Goal: Check status

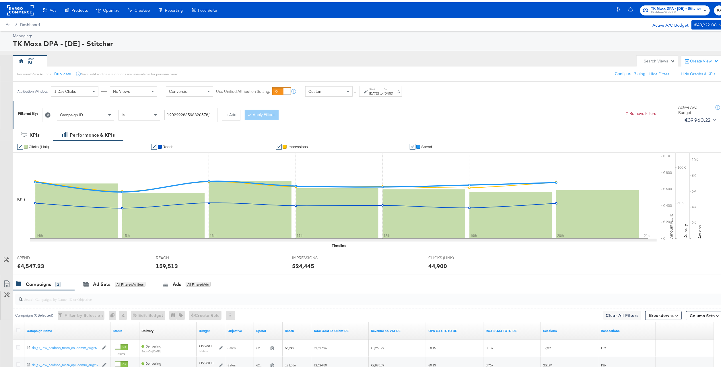
click at [393, 92] on div "Sep 20th 2025" at bounding box center [387, 91] width 9 height 5
click at [300, 138] on input "September 14th 2025" at bounding box center [311, 134] width 61 height 10
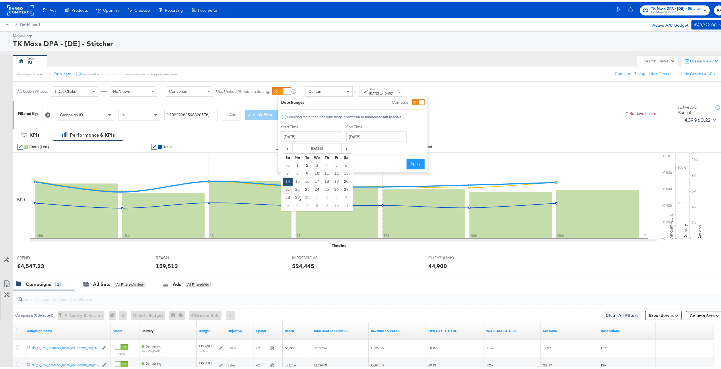
click at [285, 188] on td "21" at bounding box center [288, 188] width 10 height 8
type input "September 21st 2025"
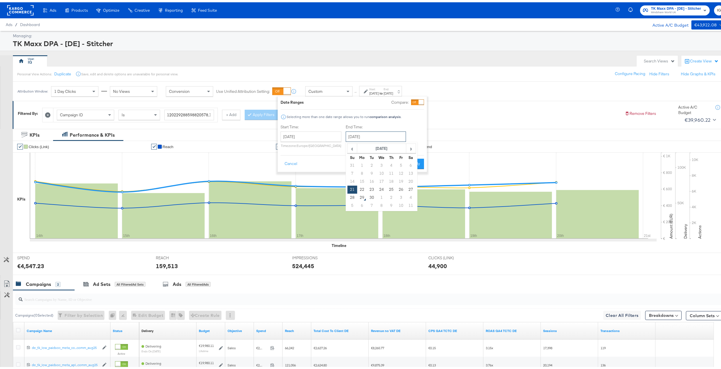
click at [361, 134] on input "September 21st 2025" at bounding box center [376, 134] width 60 height 10
click at [408, 189] on td "27" at bounding box center [411, 188] width 10 height 8
type input "September 27th 2025"
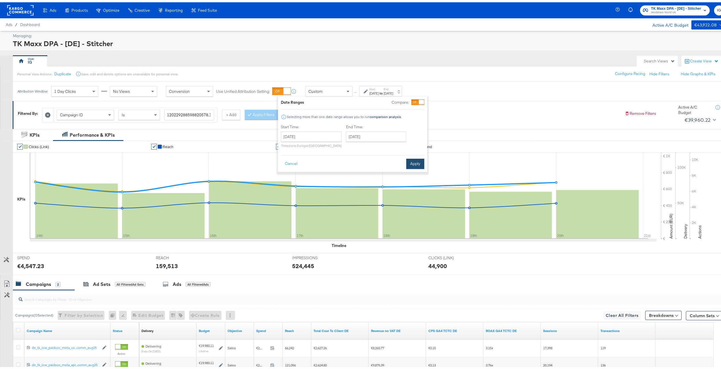
click at [417, 161] on button "Apply" at bounding box center [415, 162] width 18 height 10
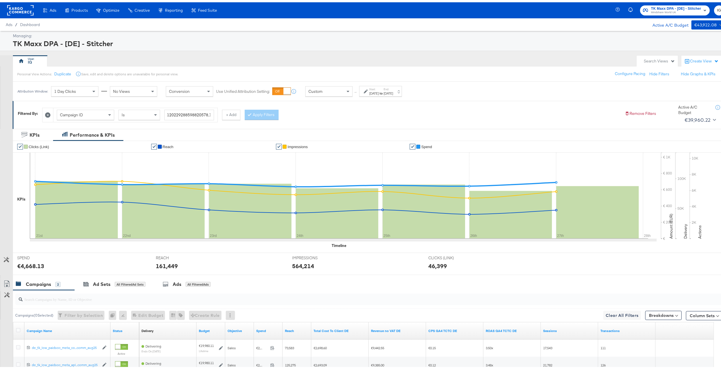
scroll to position [63, 0]
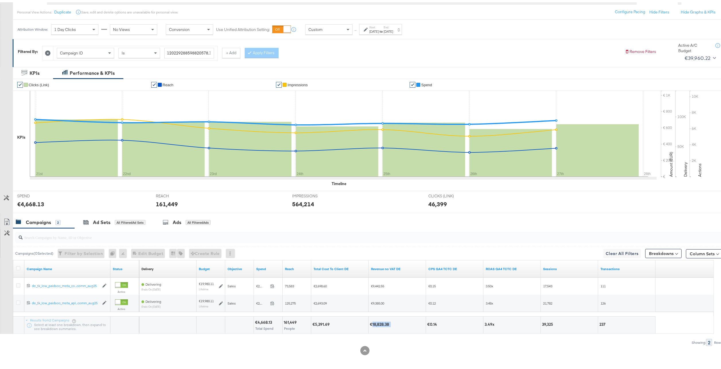
drag, startPoint x: 394, startPoint y: 322, endPoint x: 372, endPoint y: 325, distance: 21.9
click at [372, 325] on div "€18,828.38" at bounding box center [396, 323] width 57 height 17
copy div "18,828.38"
drag, startPoint x: 554, startPoint y: 326, endPoint x: 536, endPoint y: 326, distance: 18.1
click at [536, 326] on div "€4,668.13 Total Spend 161,449 People €5,391.69 €18,828.38 €0.14 3.49x 39,325 237" at bounding box center [397, 322] width 516 height 17
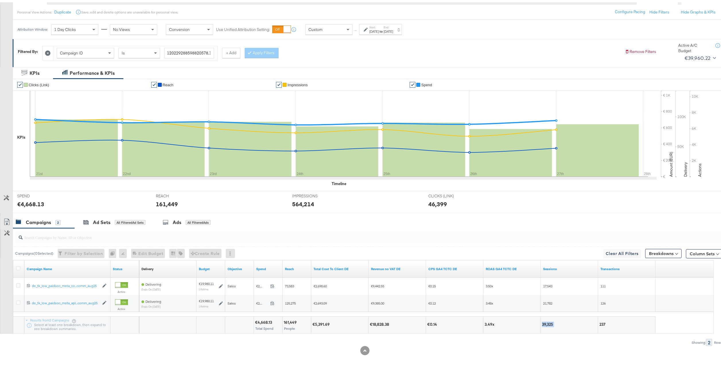
copy div "39,325"
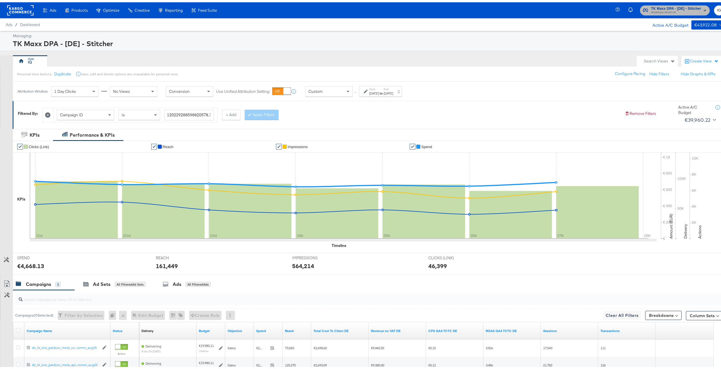
click at [673, 9] on span "Mindshare World UK" at bounding box center [676, 10] width 50 height 5
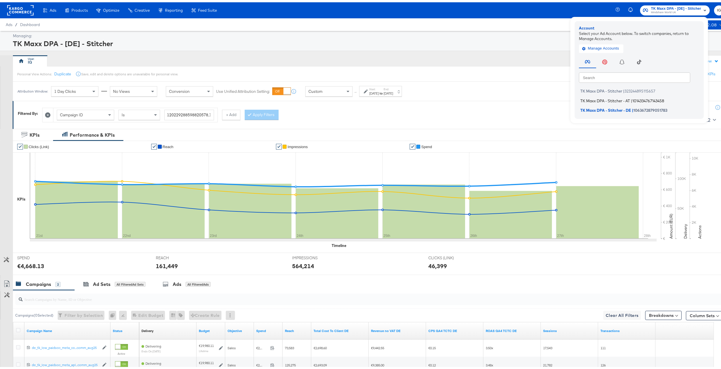
click at [636, 95] on li "TK Maxx DPA - Stitcher - AT | 1014334767143458" at bounding box center [640, 98] width 123 height 8
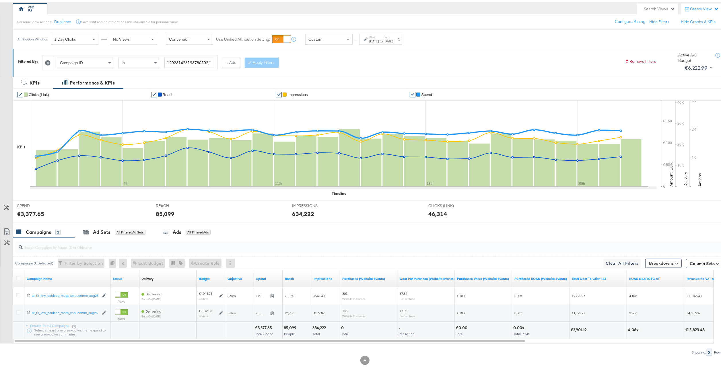
scroll to position [53, 0]
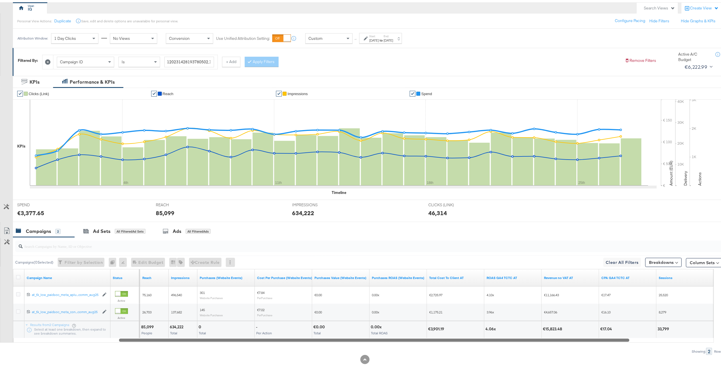
drag, startPoint x: 521, startPoint y: 338, endPoint x: 625, endPoint y: 344, distance: 104.8
click at [625, 344] on div "Campaigns ( 0 Selected) Filter by Selection Filter 0 campaigns 0 Rename 0 campa…" at bounding box center [361, 294] width 722 height 118
